Goal: Information Seeking & Learning: Understand process/instructions

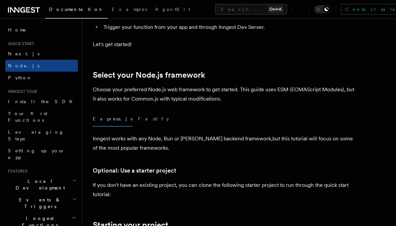
scroll to position [124, 0]
click at [138, 120] on button "Fastify" at bounding box center [153, 118] width 31 height 15
click at [110, 121] on button "Express.js" at bounding box center [113, 118] width 40 height 15
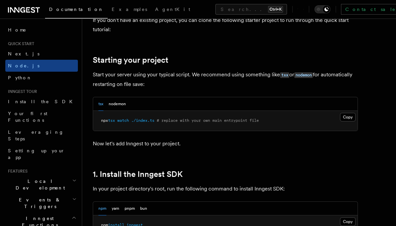
scroll to position [288, 0]
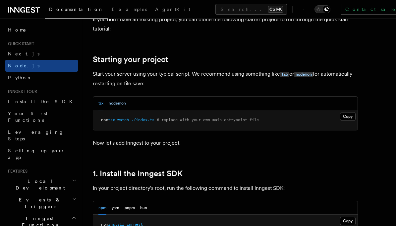
click at [117, 104] on button "nodemon" at bounding box center [117, 103] width 17 height 14
click at [101, 103] on button "tsx" at bounding box center [100, 103] width 5 height 14
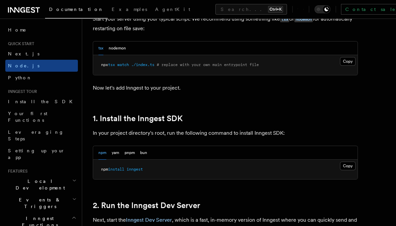
scroll to position [345, 0]
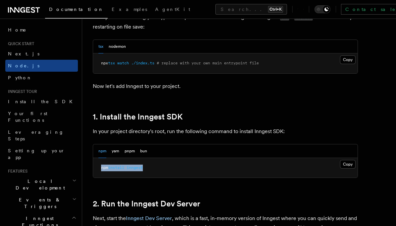
drag, startPoint x: 146, startPoint y: 167, endPoint x: 90, endPoint y: 168, distance: 55.6
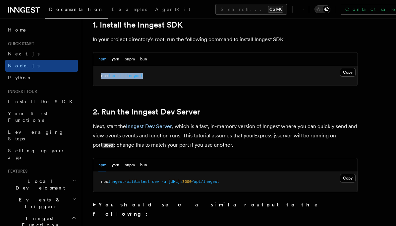
scroll to position [437, 0]
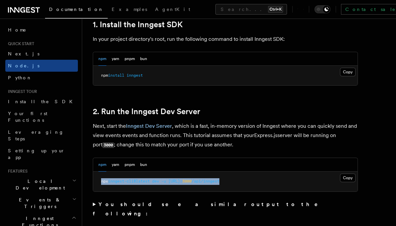
drag, startPoint x: 259, startPoint y: 181, endPoint x: 94, endPoint y: 177, distance: 164.6
click at [94, 175] on pre "npx inngest-cli@latest dev -u [URL]: 3000 /api/inngest" at bounding box center [225, 181] width 264 height 20
copy span "npx inngest-cli@latest dev -u [URL]: 3000 /api/inngest"
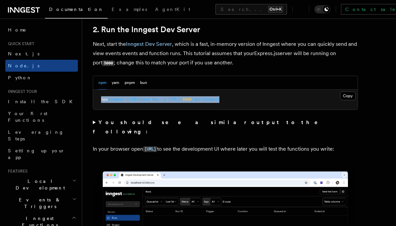
scroll to position [520, 0]
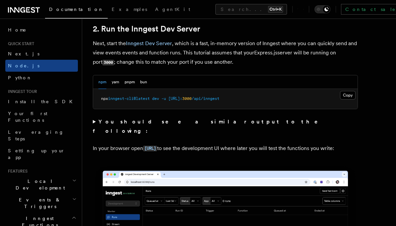
click at [96, 122] on summary "You should see a similar output to the following:" at bounding box center [225, 126] width 265 height 19
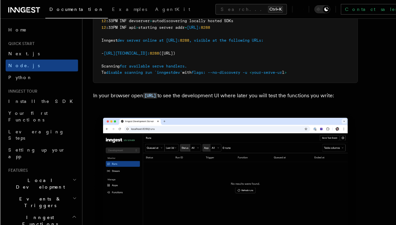
scroll to position [715, 0]
